Goal: Book appointment/travel/reservation

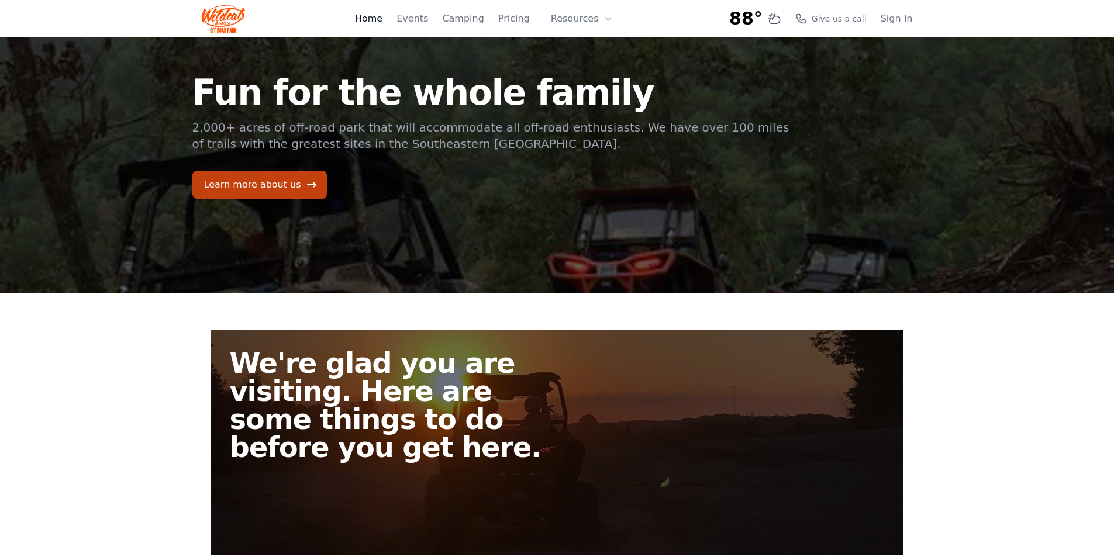
click at [383, 19] on link "Home" at bounding box center [368, 19] width 27 height 14
click at [516, 20] on link "Pricing" at bounding box center [514, 19] width 32 height 14
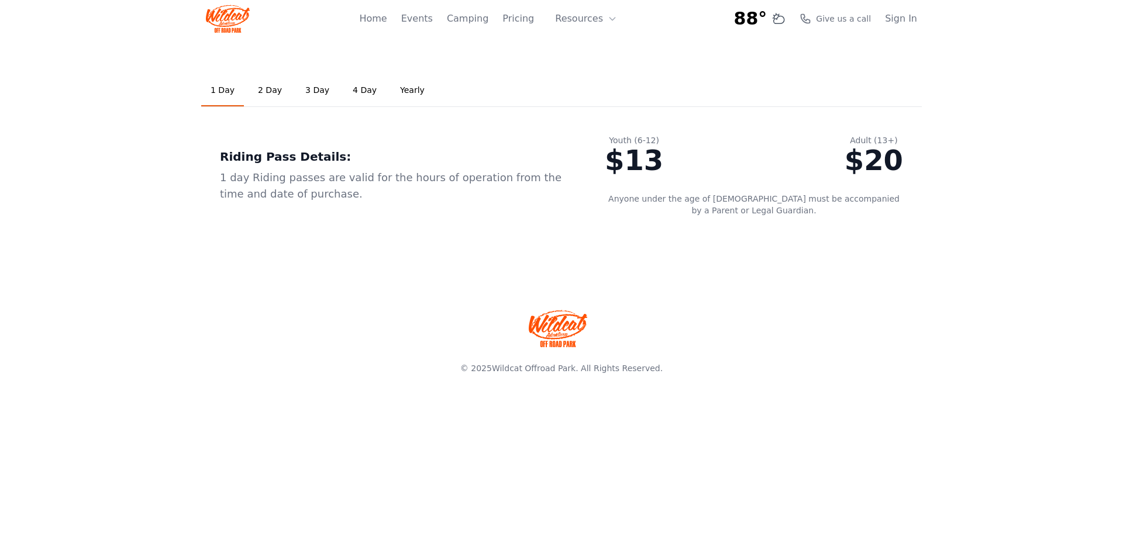
click at [399, 90] on link "Yearly" at bounding box center [412, 91] width 43 height 32
click at [353, 92] on link "4 Day" at bounding box center [364, 91] width 43 height 32
click at [477, 19] on link "Camping" at bounding box center [468, 19] width 42 height 14
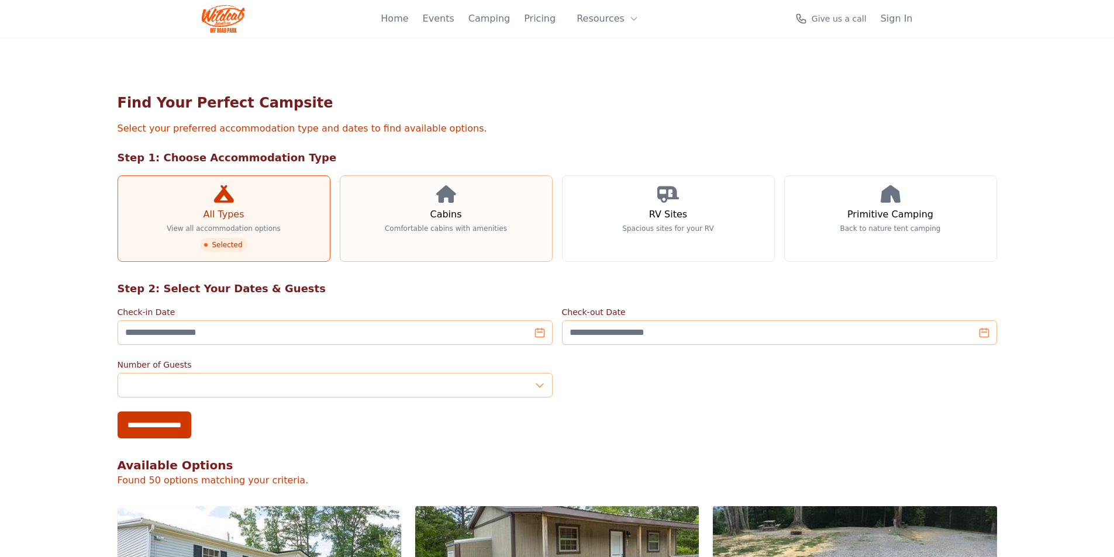
click at [432, 218] on h3 "Cabins" at bounding box center [446, 215] width 32 height 14
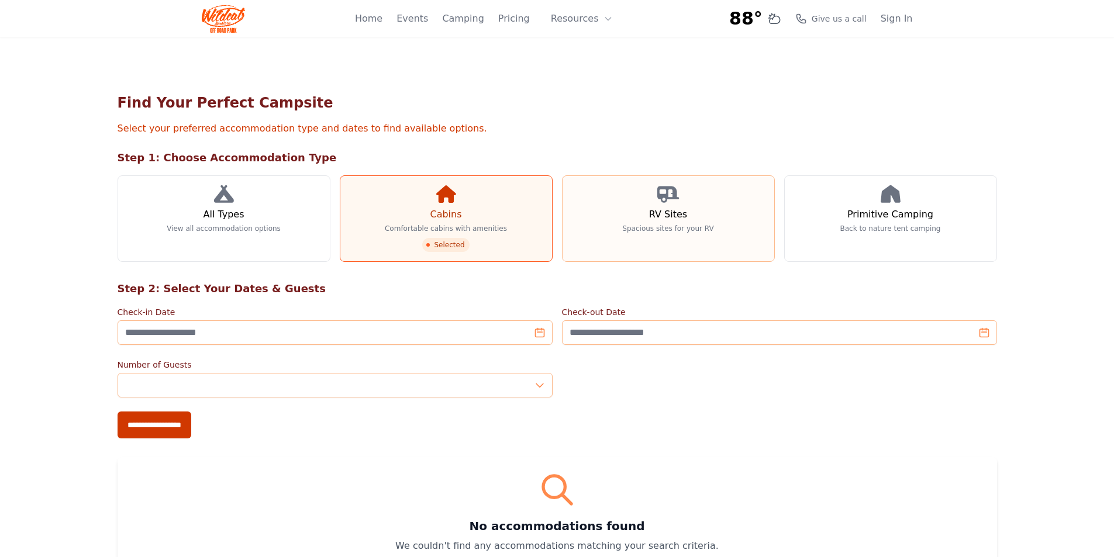
click at [642, 218] on link "RV Sites Spacious sites for your RV" at bounding box center [668, 218] width 213 height 87
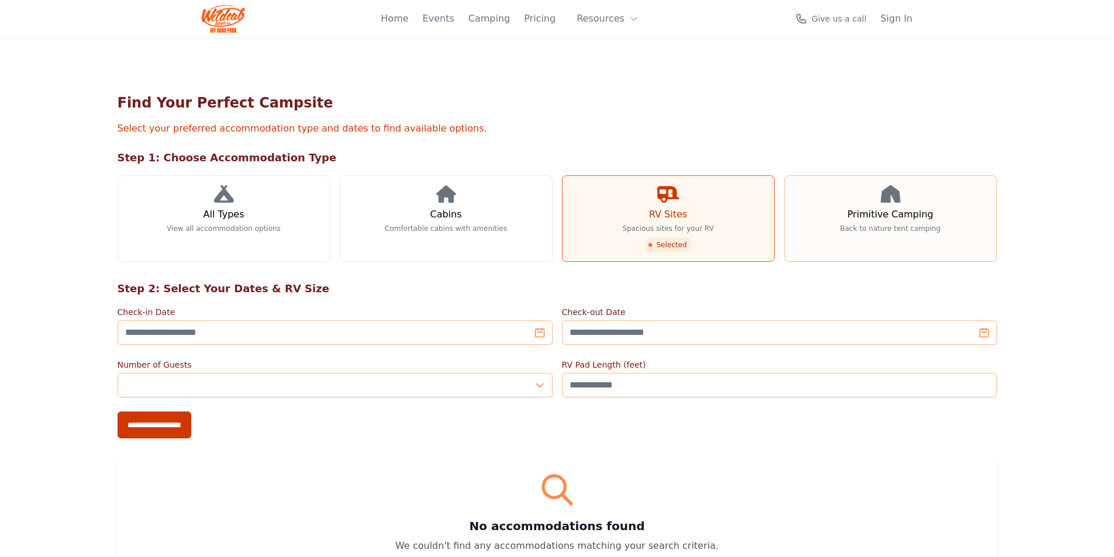
click at [846, 218] on link "Primitive Camping Back to nature tent camping" at bounding box center [890, 218] width 213 height 87
